Goal: Information Seeking & Learning: Check status

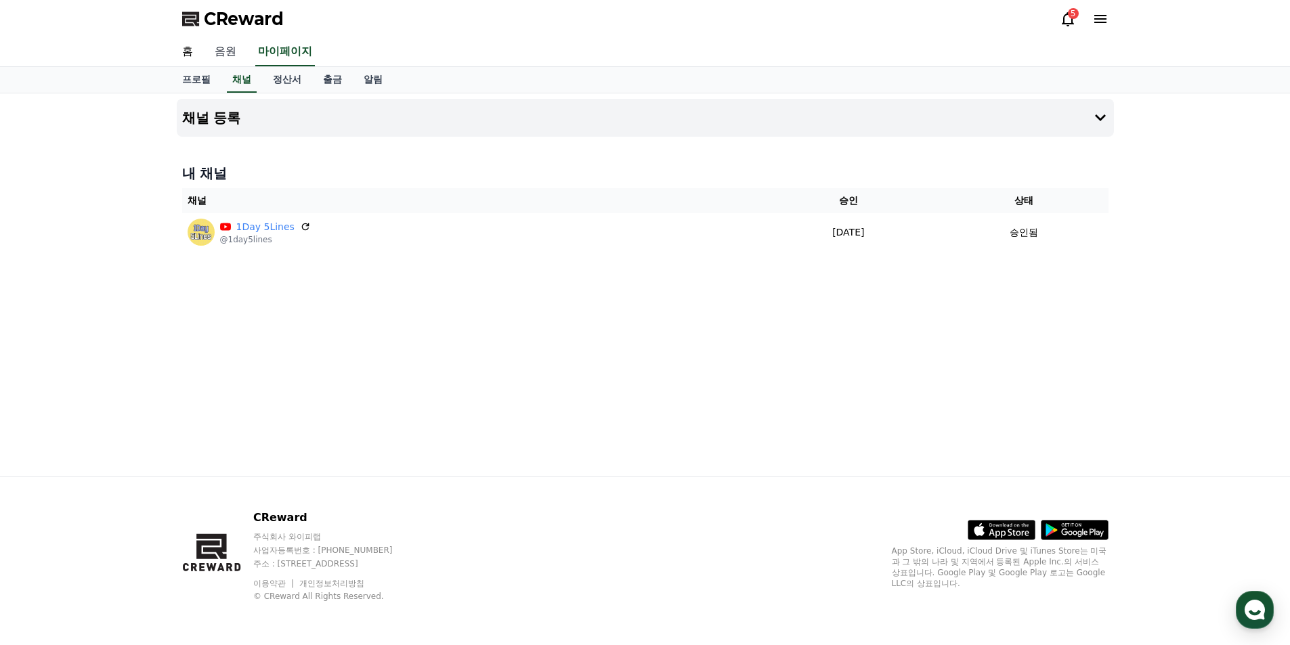
click at [236, 58] on link "음원" at bounding box center [225, 52] width 43 height 28
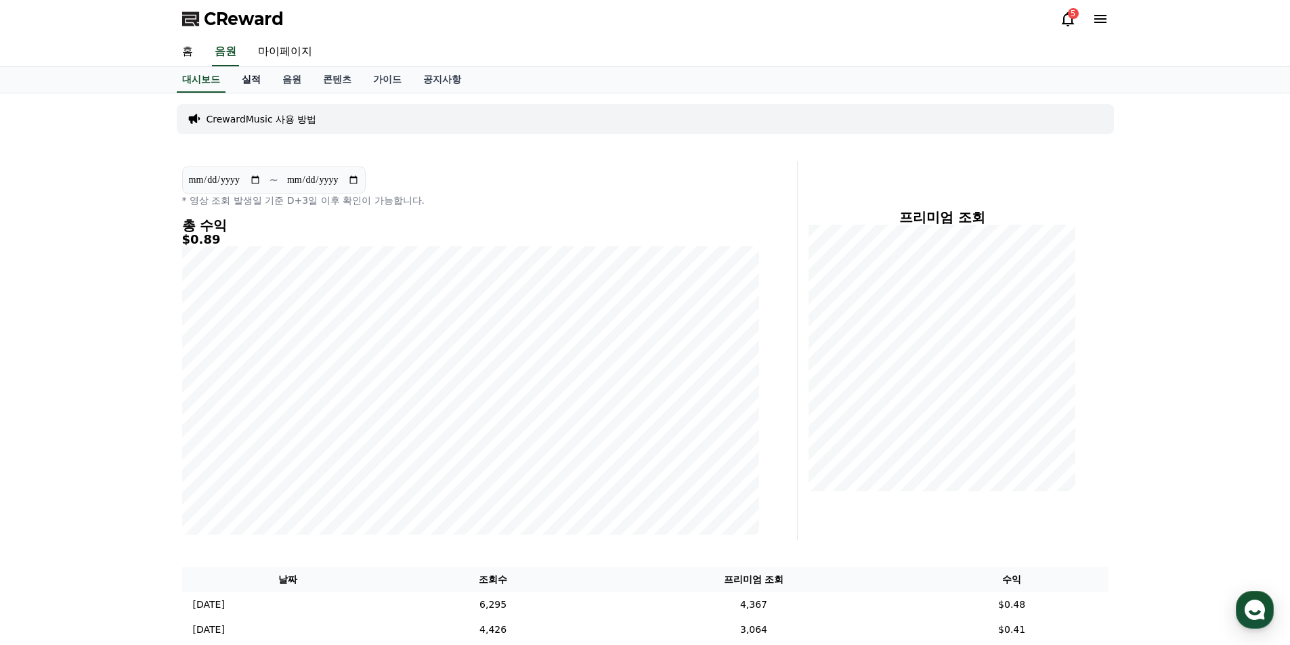
click at [241, 81] on link "실적" at bounding box center [251, 80] width 41 height 26
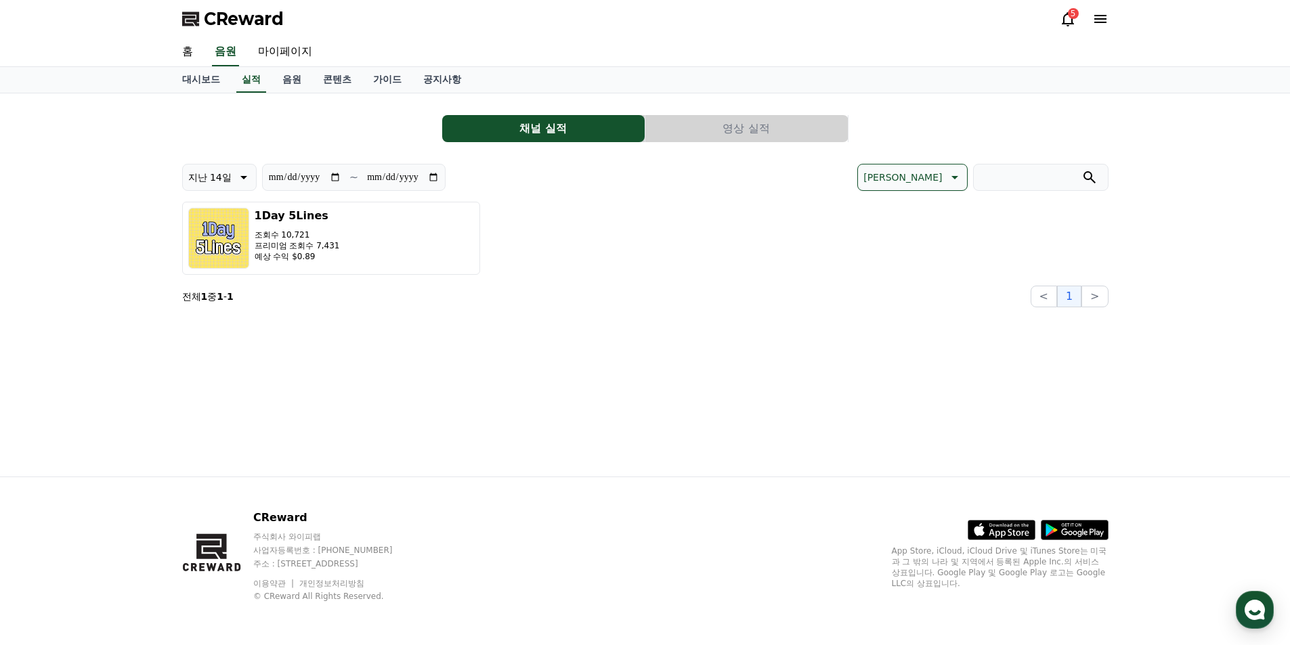
click at [734, 129] on button "영상 실적" at bounding box center [746, 128] width 202 height 27
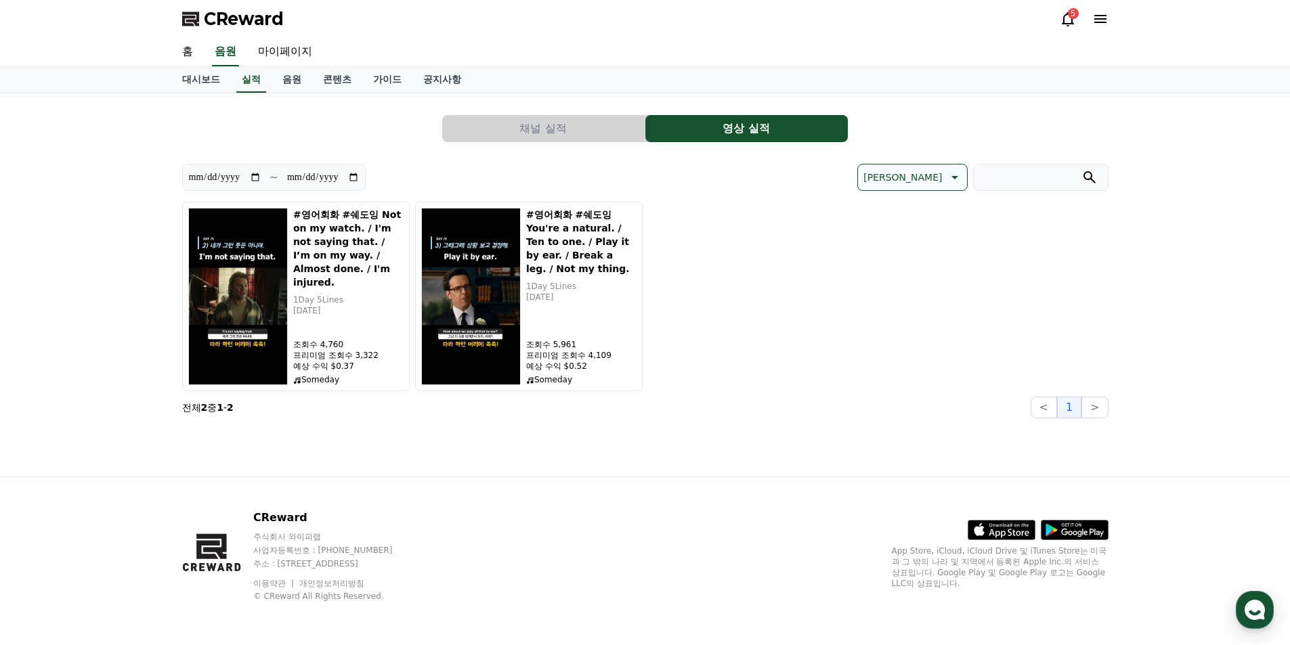
click at [512, 440] on div "**********" at bounding box center [645, 284] width 948 height 383
click at [433, 435] on div "**********" at bounding box center [645, 284] width 948 height 383
click at [284, 80] on link "음원" at bounding box center [291, 80] width 41 height 26
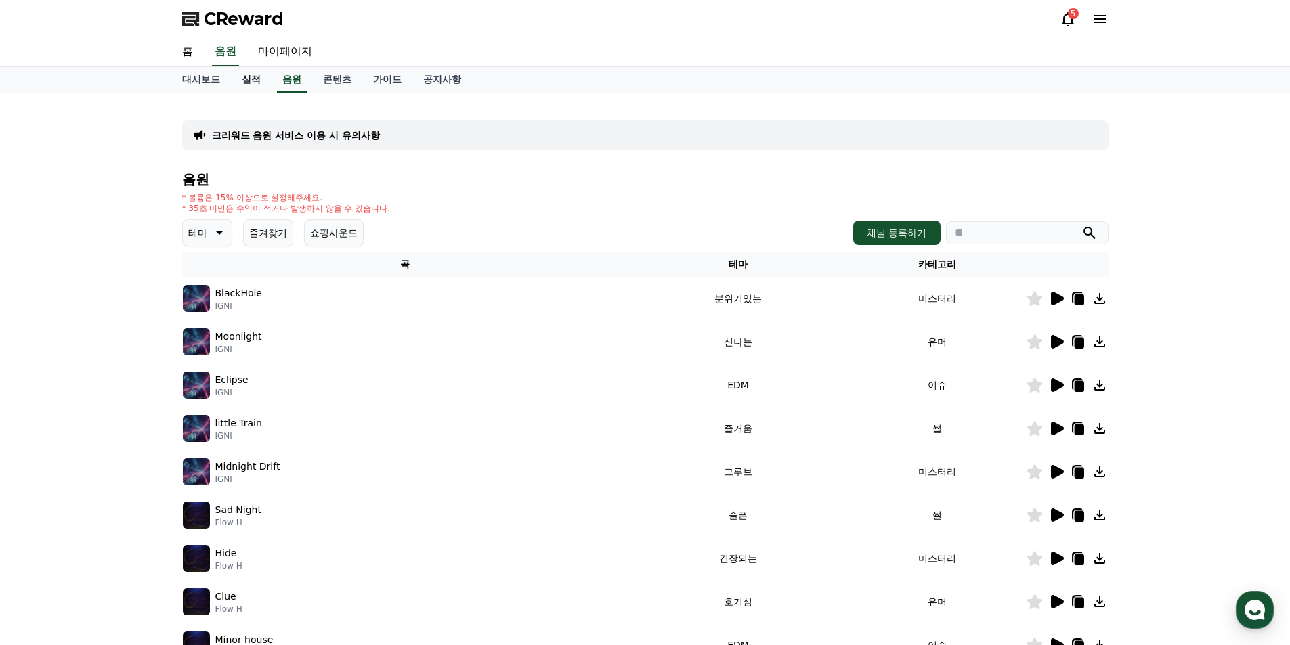
click at [252, 79] on link "실적" at bounding box center [251, 80] width 41 height 26
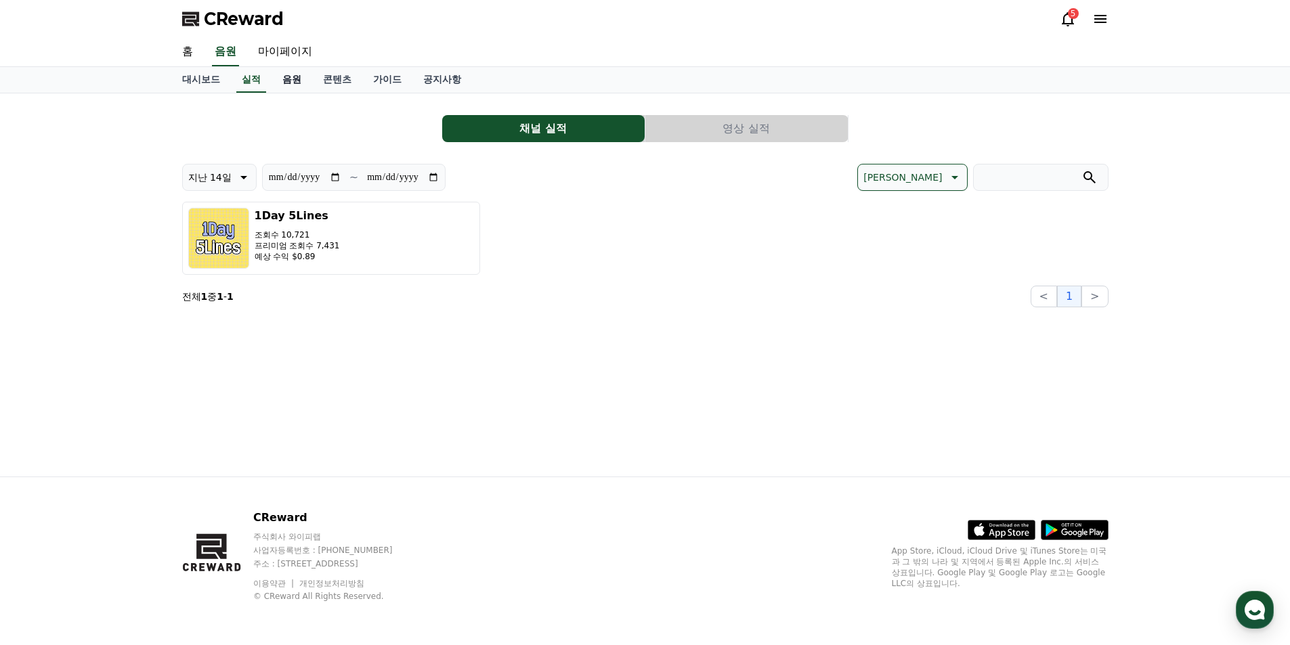
click at [296, 70] on link "음원" at bounding box center [291, 80] width 41 height 26
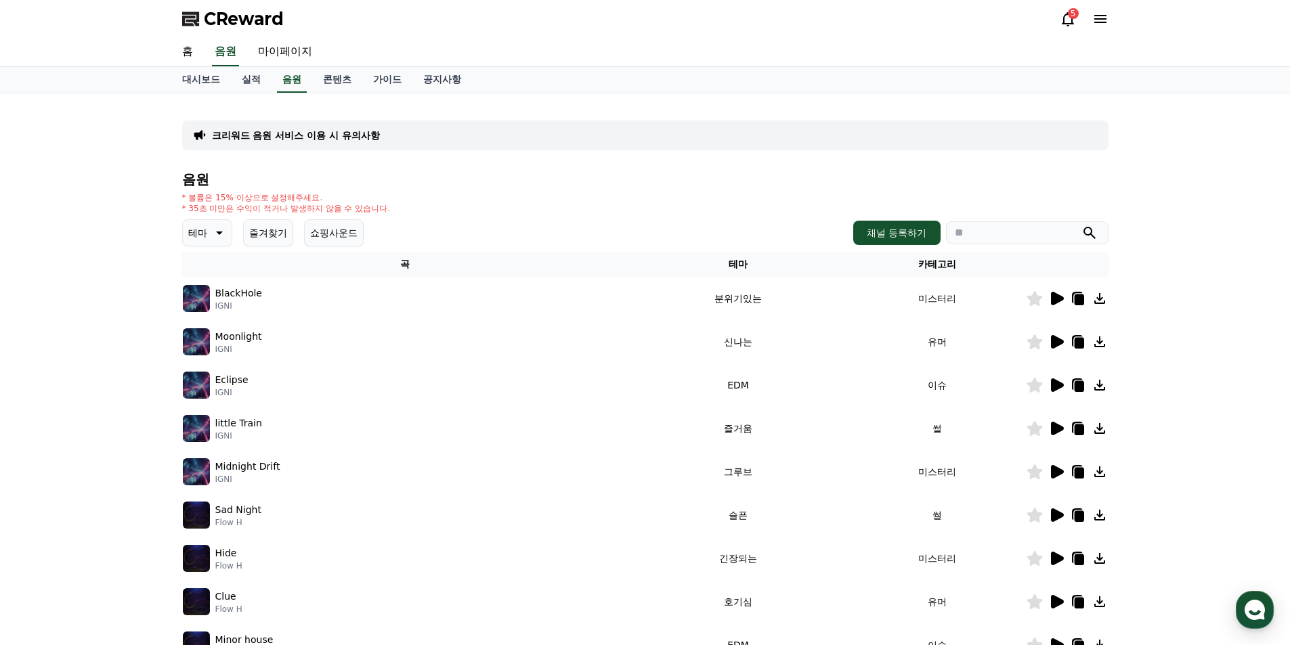
click at [255, 238] on button "즐겨찾기" at bounding box center [268, 232] width 50 height 27
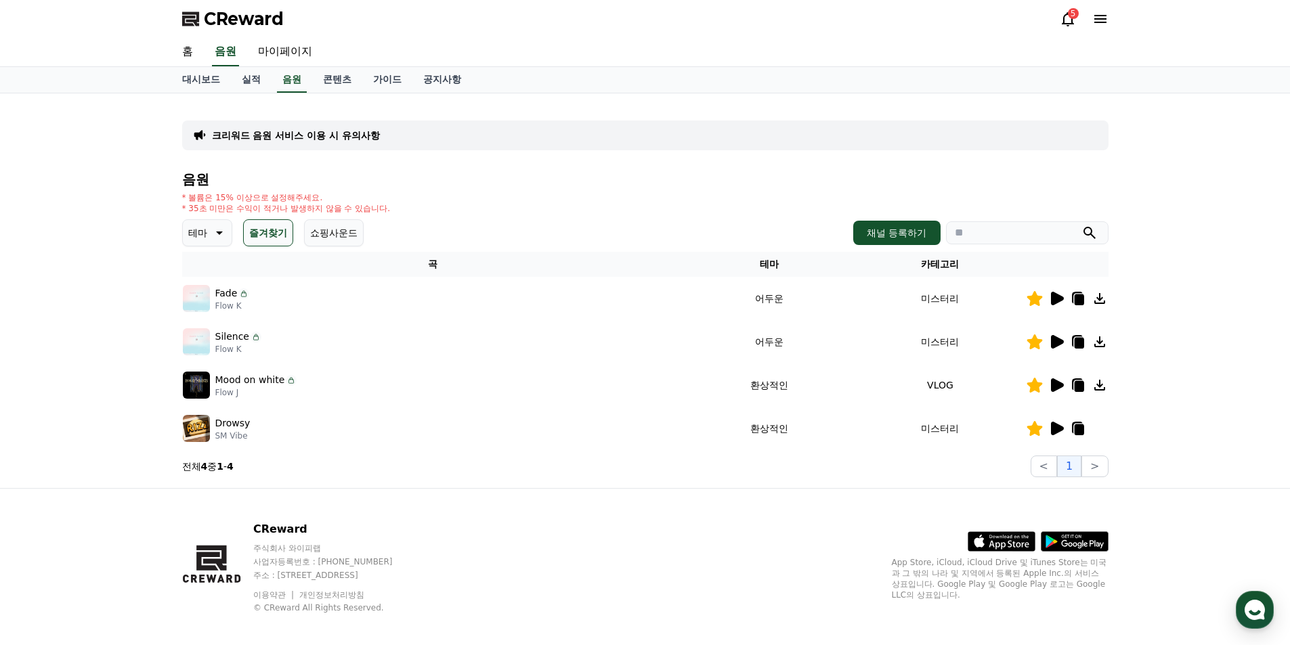
click at [1054, 301] on icon at bounding box center [1057, 299] width 13 height 14
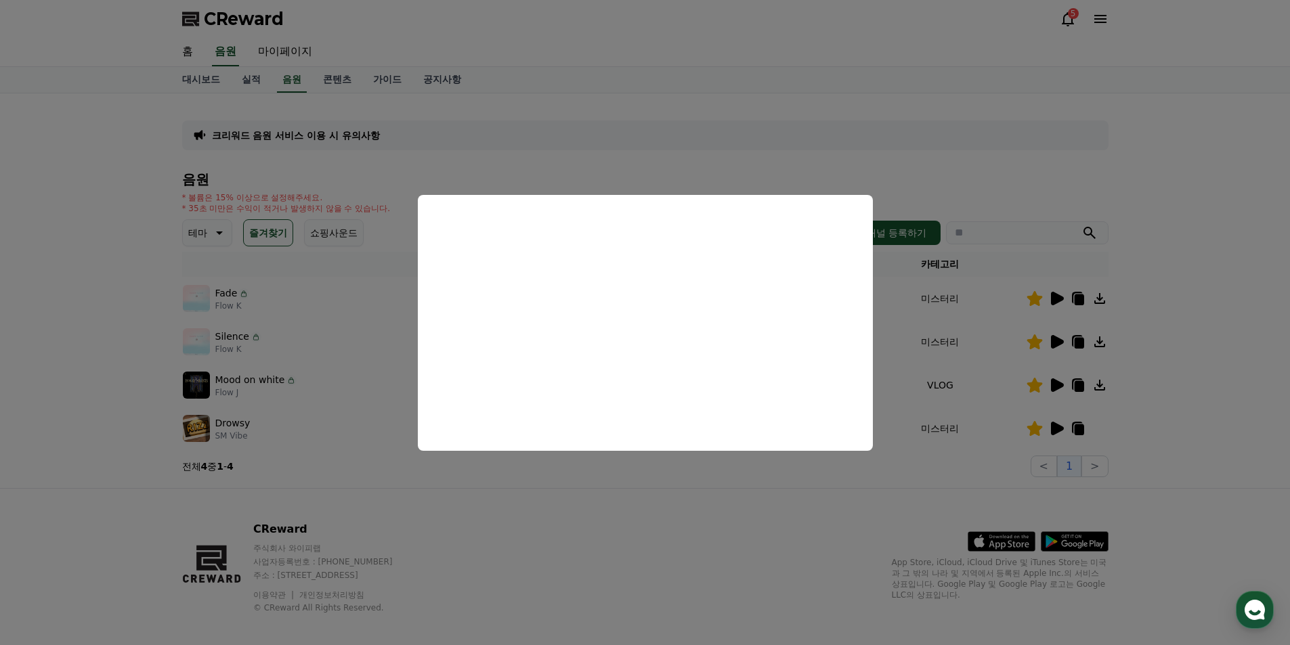
click at [747, 496] on button "close modal" at bounding box center [645, 322] width 1290 height 645
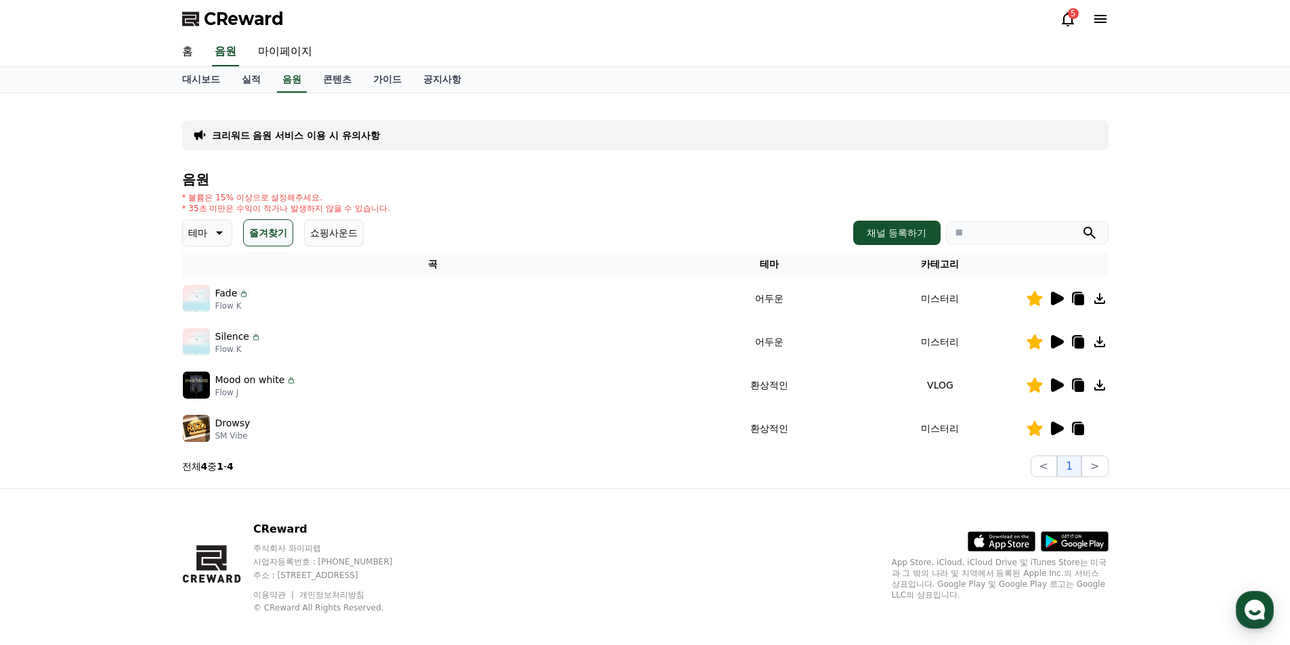
click at [1080, 299] on icon at bounding box center [1078, 299] width 9 height 11
drag, startPoint x: 1218, startPoint y: 410, endPoint x: 1141, endPoint y: 364, distance: 89.5
click at [1216, 408] on div "크리워드 음원 서비스 이용 시 유의사항 음원 * 볼륨은 15% 이상으로 설정해주세요. * 35초 미만은 수익이 적거나 발생하지 않을 수 있습니…" at bounding box center [645, 290] width 1290 height 395
drag, startPoint x: 1076, startPoint y: 340, endPoint x: 983, endPoint y: 412, distance: 117.7
click at [1074, 340] on icon at bounding box center [1078, 343] width 9 height 11
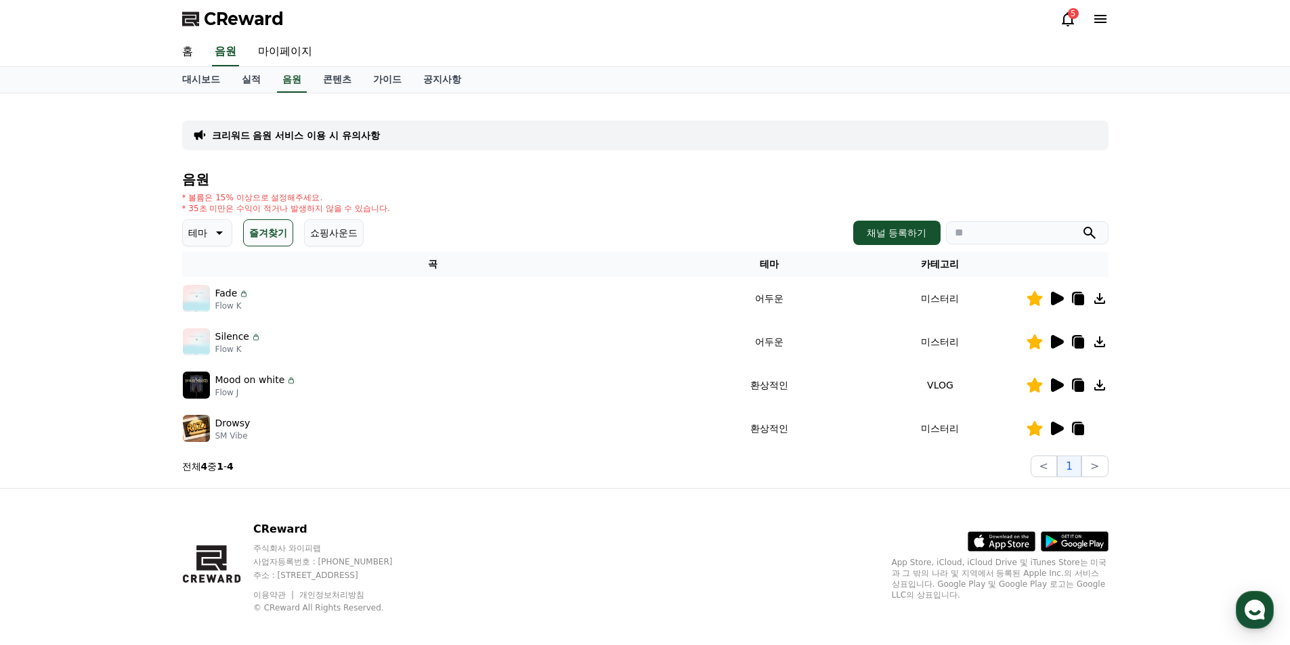
click at [1233, 449] on div "크리워드 음원 서비스 이용 시 유의사항 음원 * 볼륨은 15% 이상으로 설정해주세요. * 35초 미만은 수익이 적거나 발생하지 않을 수 있습니…" at bounding box center [645, 290] width 1290 height 395
click at [1082, 382] on icon at bounding box center [1078, 386] width 9 height 11
click at [1203, 448] on div "크리워드 음원 서비스 이용 시 유의사항 음원 * 볼륨은 15% 이상으로 설정해주세요. * 35초 미만은 수익이 적거나 발생하지 않을 수 있습니…" at bounding box center [645, 290] width 1290 height 395
click at [1080, 428] on icon at bounding box center [1078, 429] width 9 height 11
click at [195, 81] on link "대시보드" at bounding box center [201, 80] width 60 height 26
